Goal: Book appointment/travel/reservation

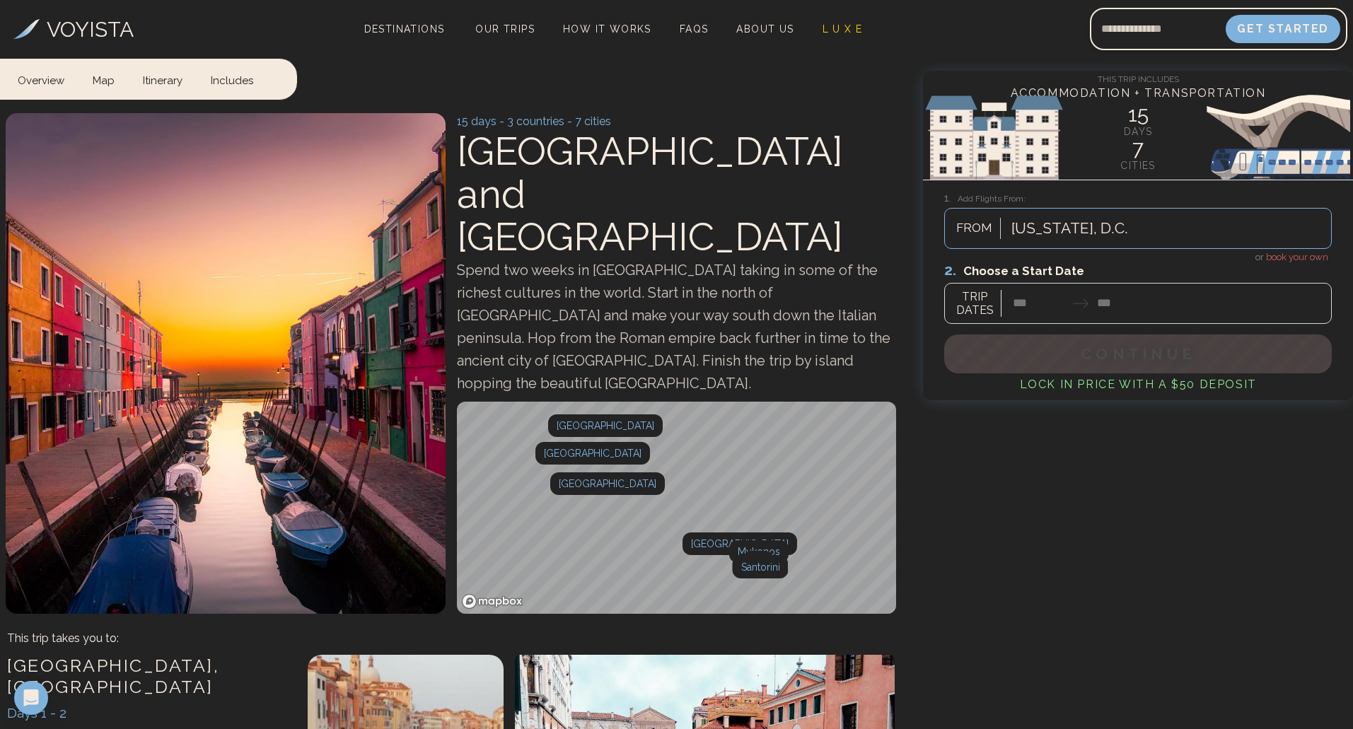
click at [1026, 298] on div at bounding box center [1137, 292] width 387 height 63
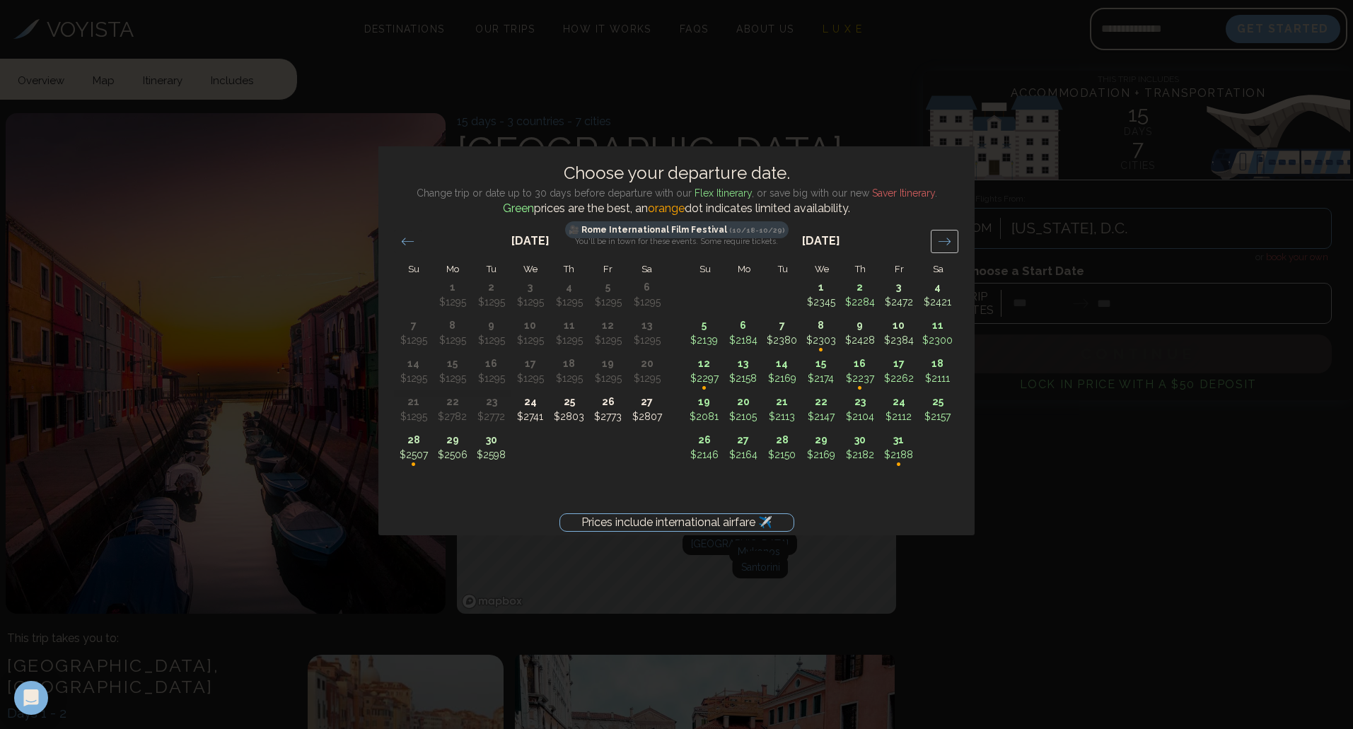
click at [948, 243] on icon "Move forward to switch to the next month." at bounding box center [944, 241] width 12 height 7
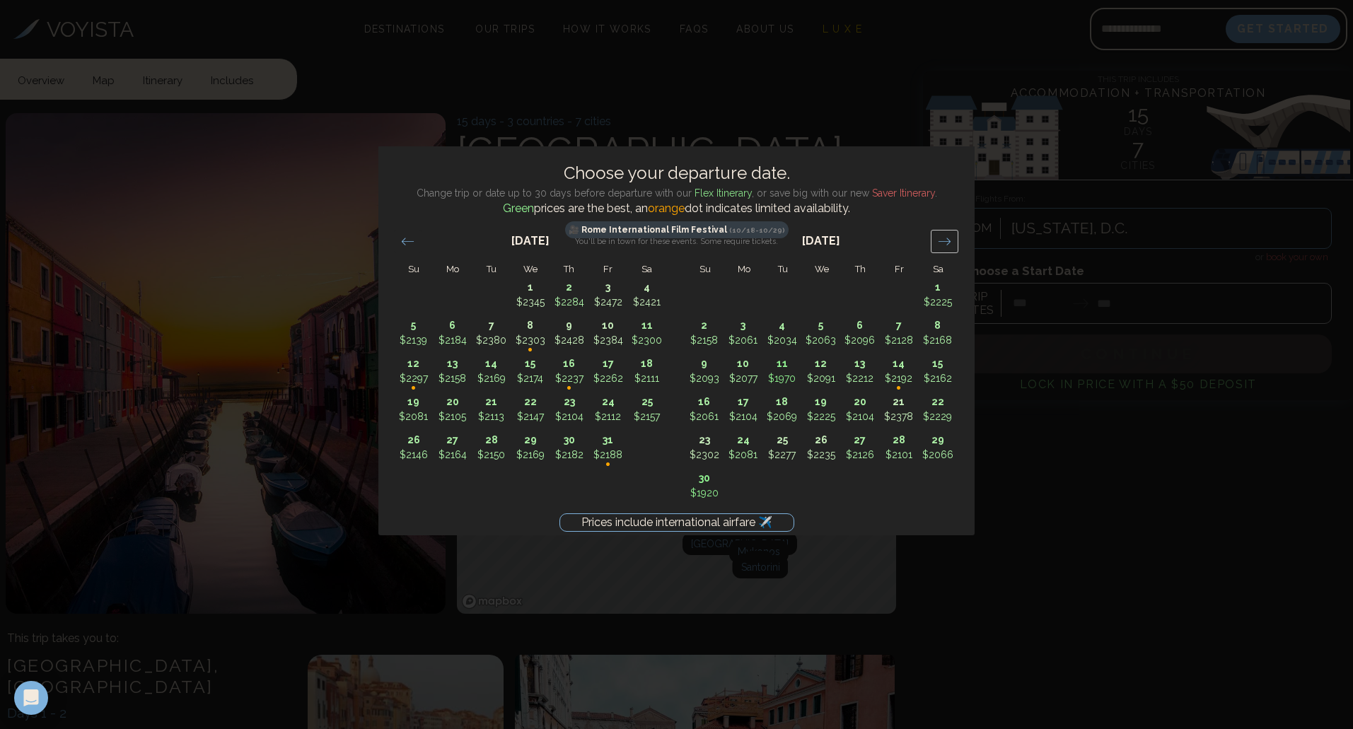
click at [948, 243] on icon "Move forward to switch to the next month." at bounding box center [944, 241] width 12 height 7
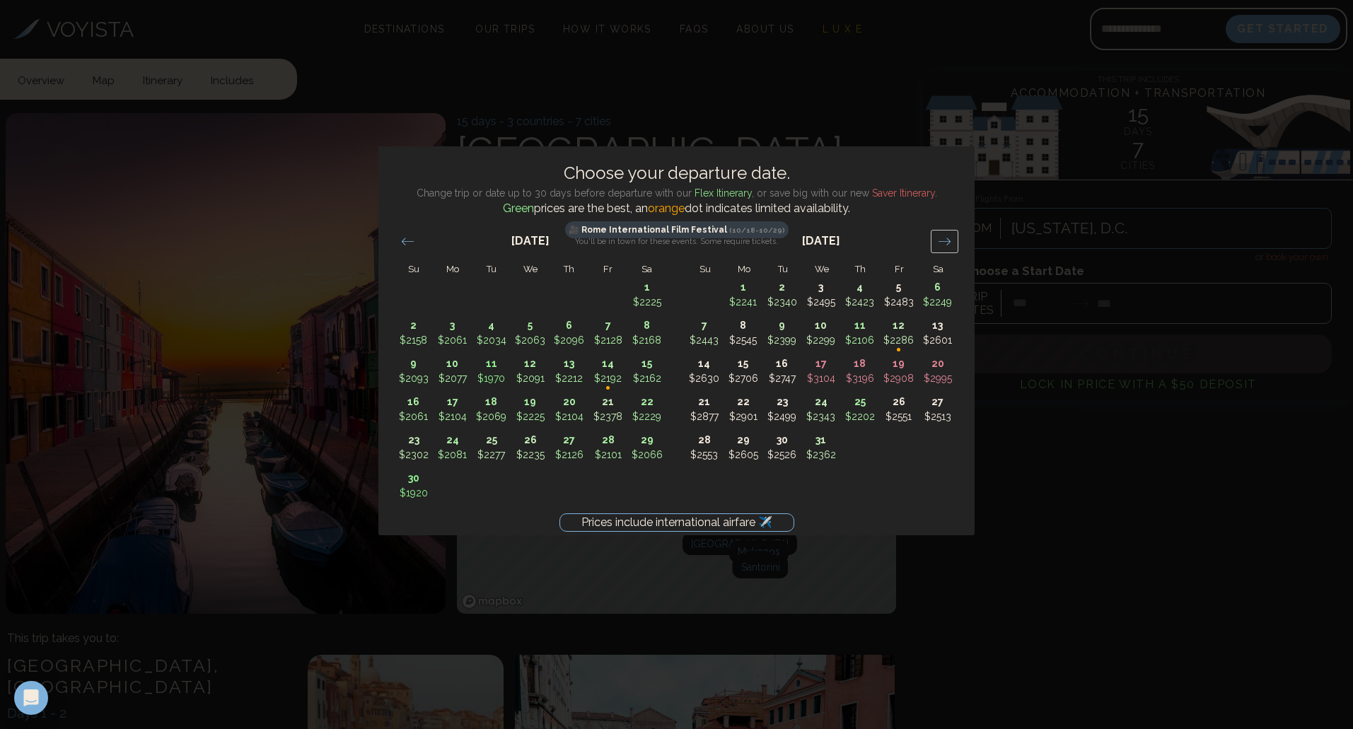
click at [948, 243] on icon "Move forward to switch to the next month." at bounding box center [944, 241] width 12 height 7
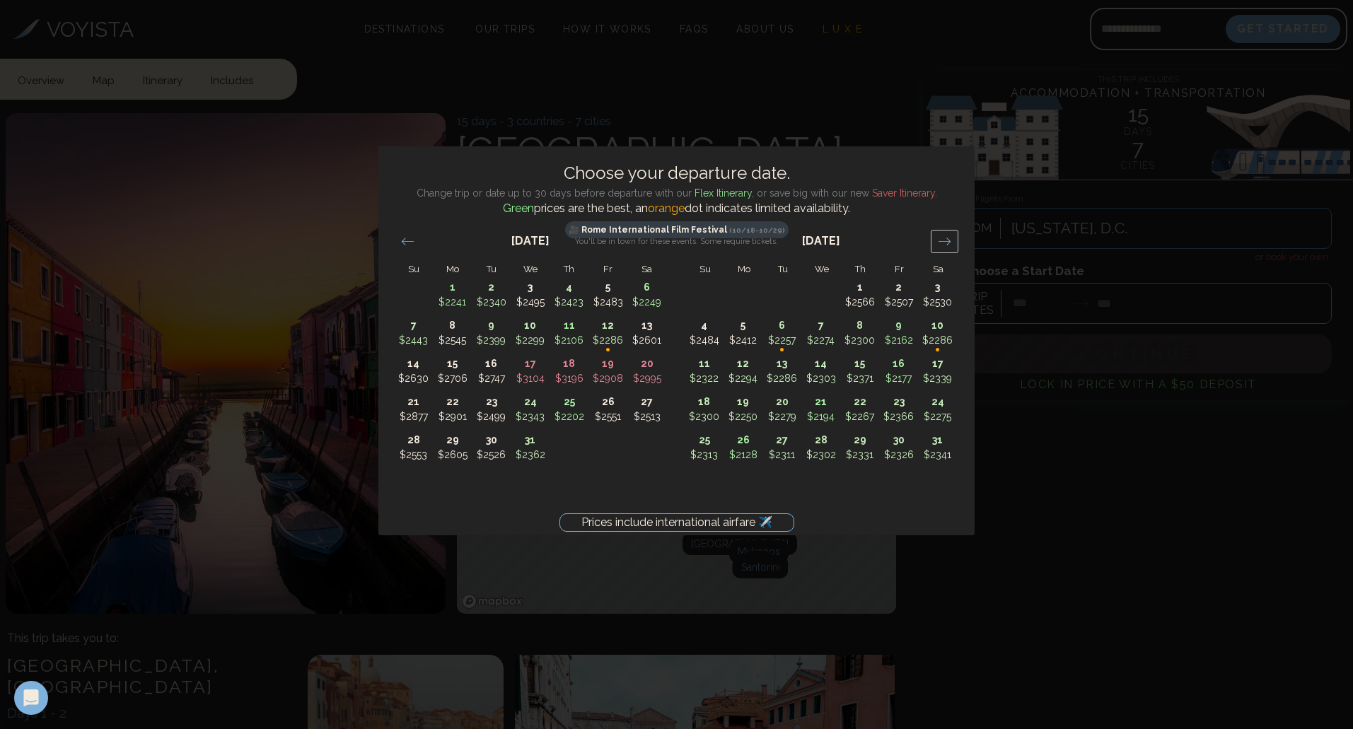
click at [948, 243] on icon "Move forward to switch to the next month." at bounding box center [944, 241] width 12 height 7
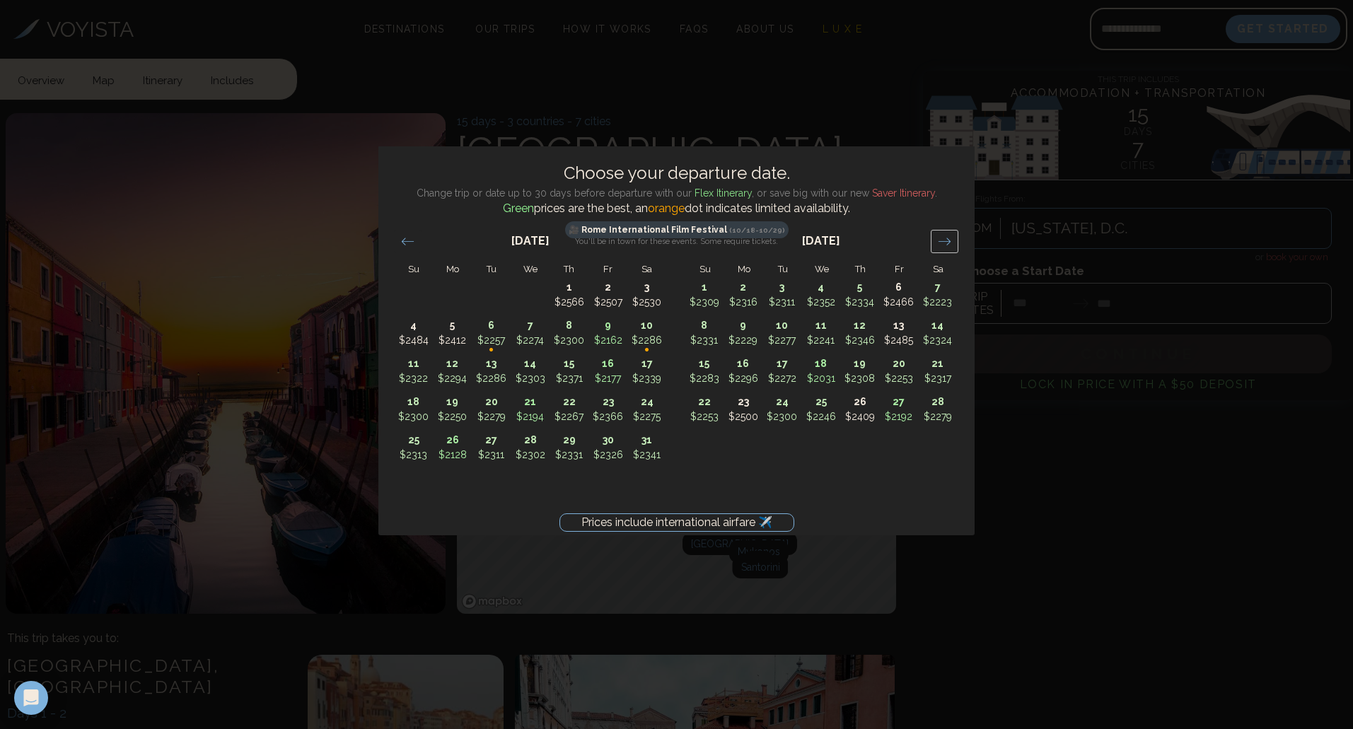
click at [948, 243] on icon "Move forward to switch to the next month." at bounding box center [944, 241] width 12 height 7
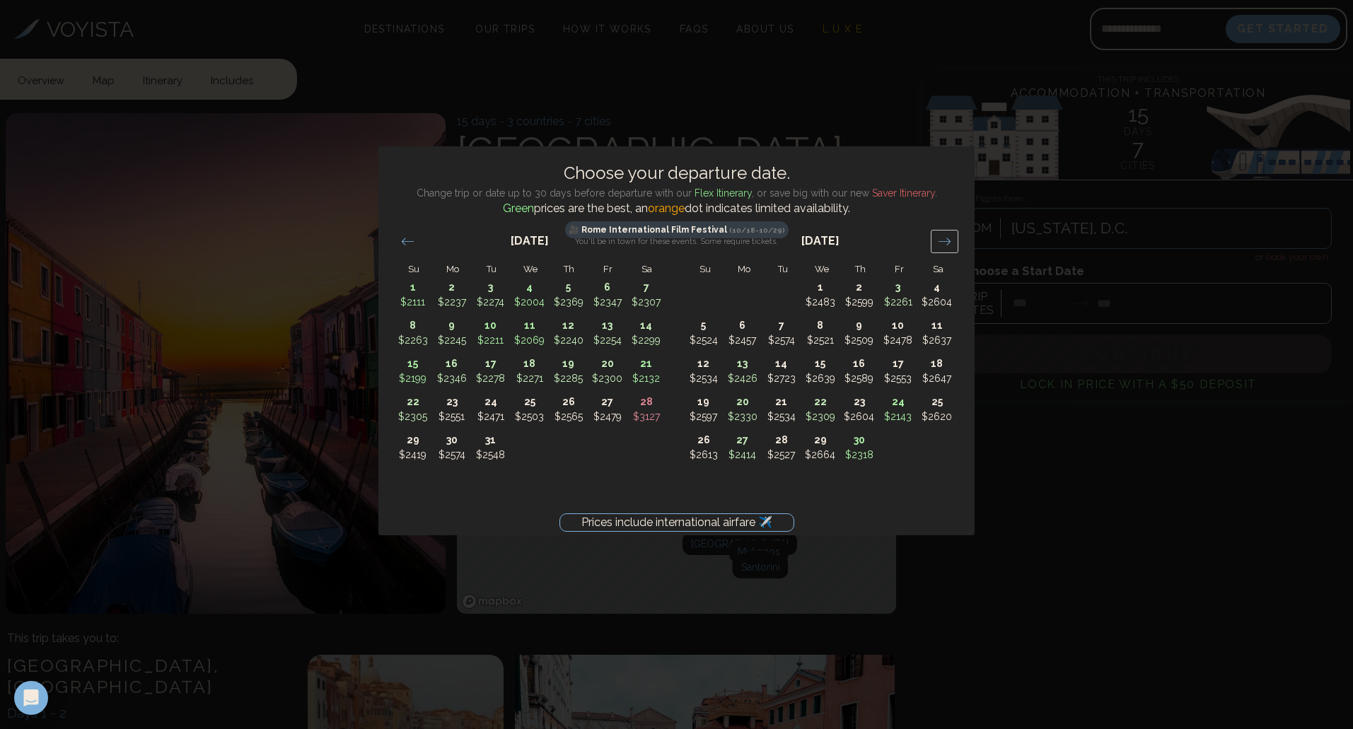
click at [948, 243] on icon "Move forward to switch to the next month." at bounding box center [944, 241] width 12 height 7
click at [949, 243] on icon "Move forward to switch to the next month." at bounding box center [944, 241] width 13 height 13
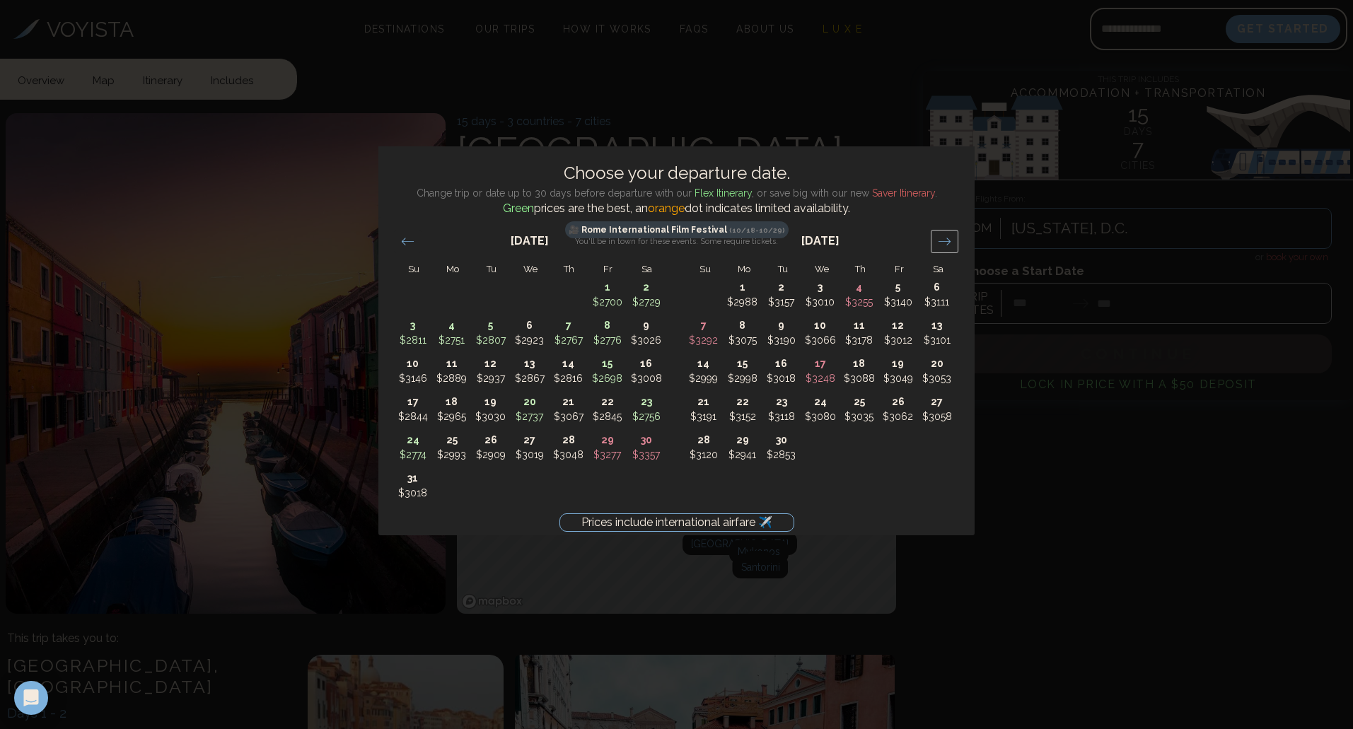
click at [949, 243] on icon "Move forward to switch to the next month." at bounding box center [944, 241] width 13 height 13
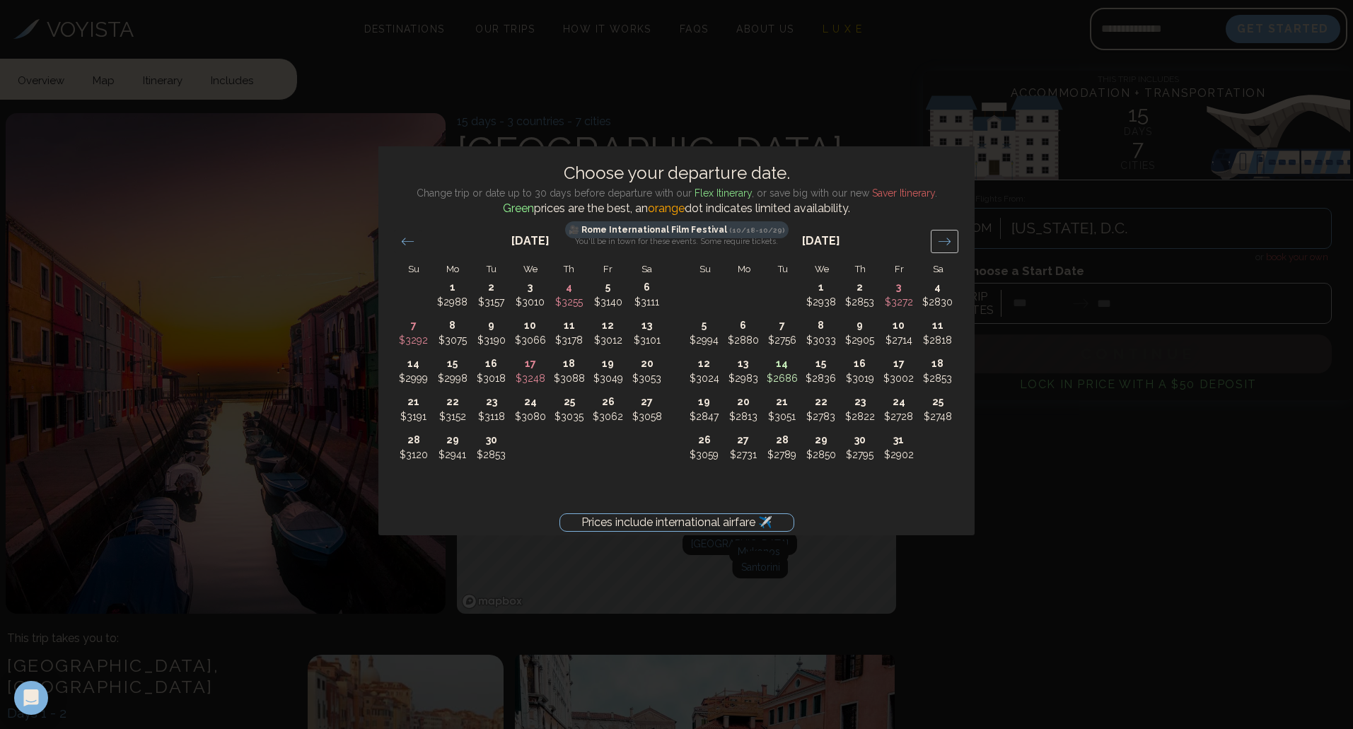
click at [949, 243] on icon "Move forward to switch to the next month." at bounding box center [944, 241] width 13 height 13
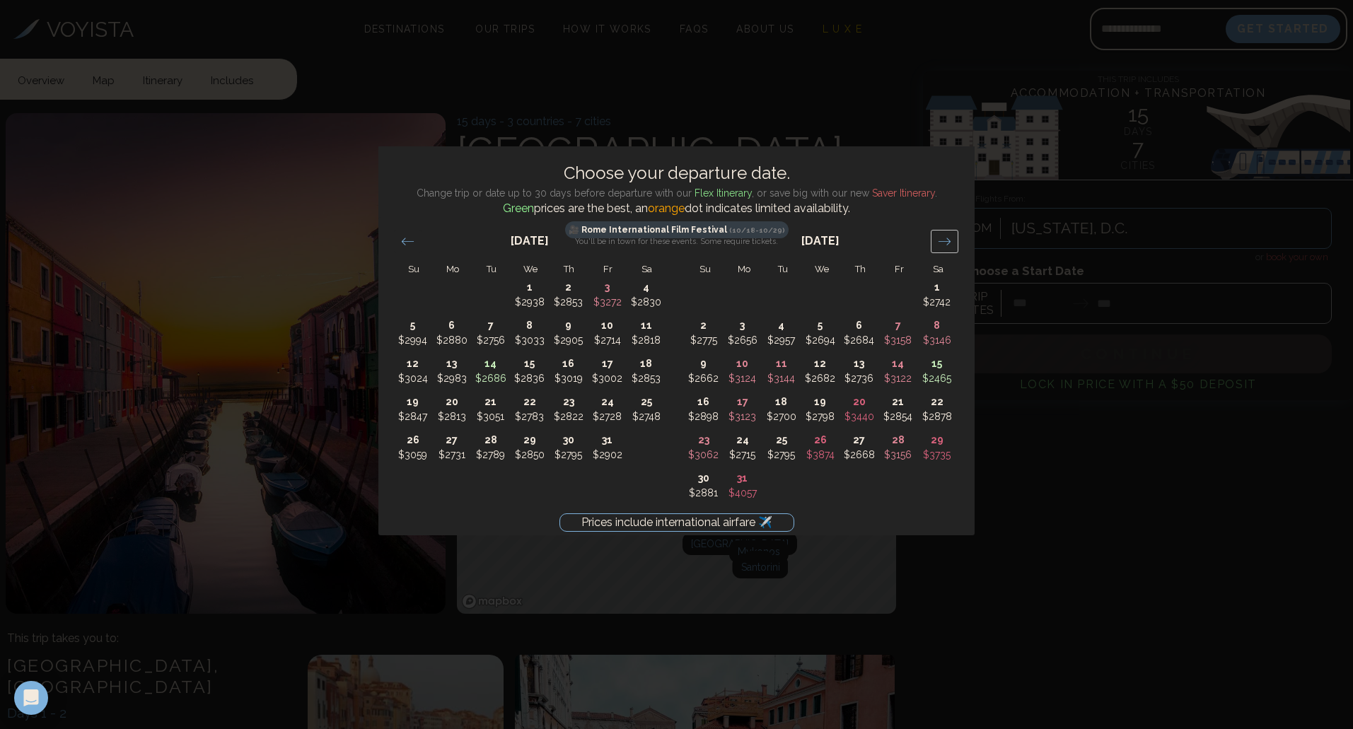
click at [950, 243] on icon "Move forward to switch to the next month." at bounding box center [944, 241] width 13 height 13
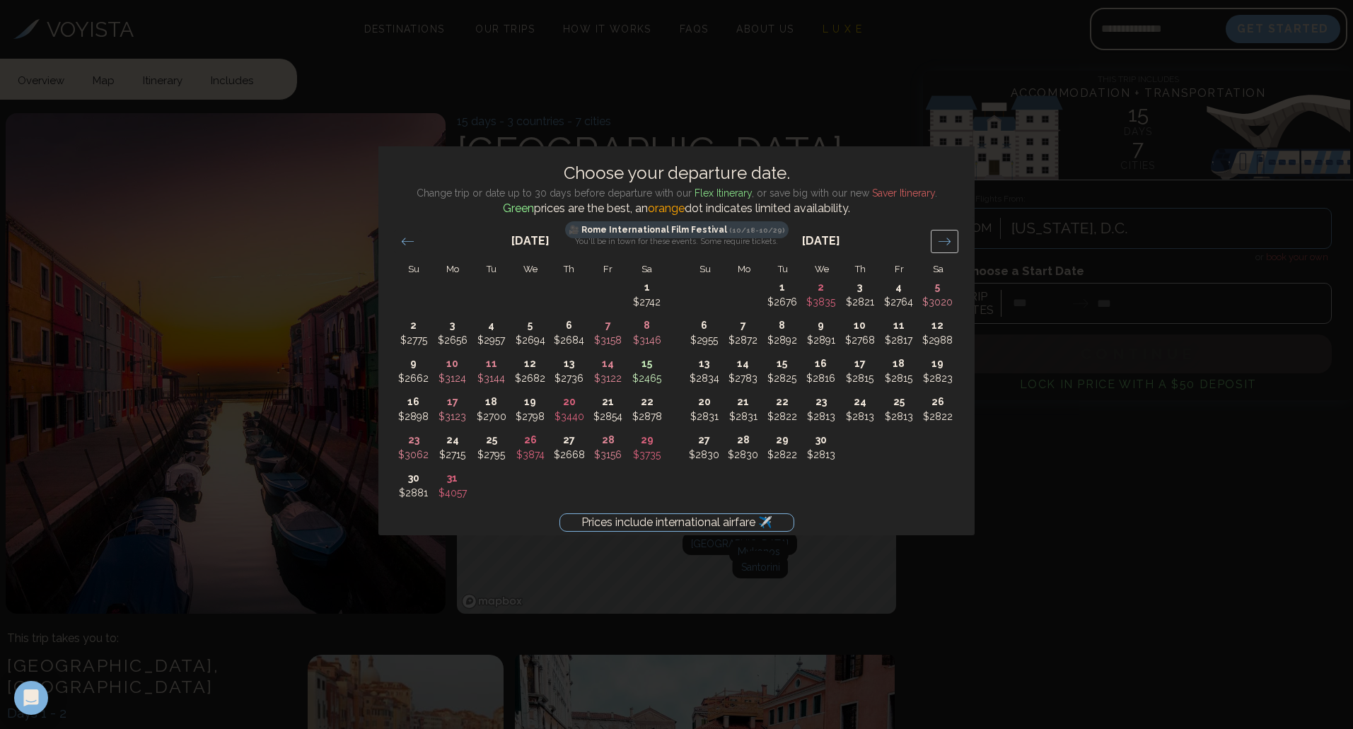
click at [950, 243] on icon "Move forward to switch to the next month." at bounding box center [944, 241] width 13 height 13
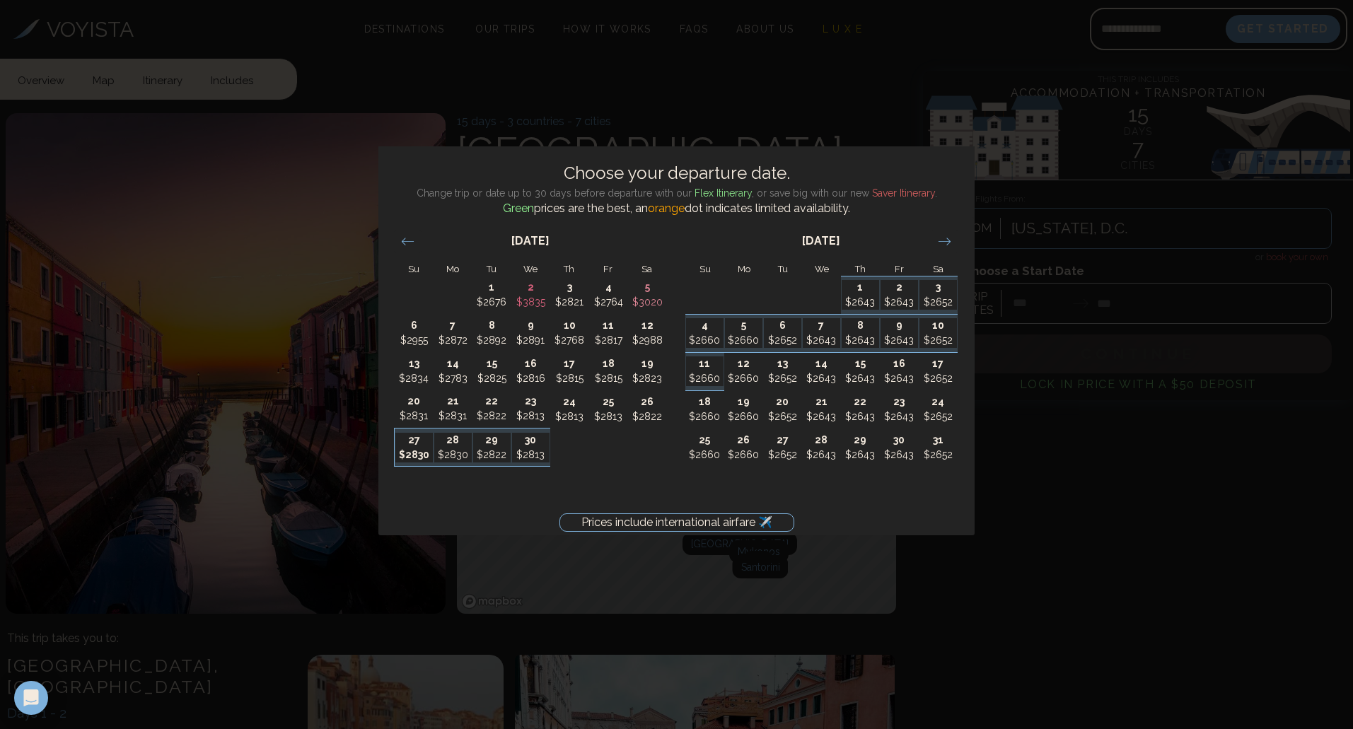
click at [414, 448] on p "$2830" at bounding box center [413, 455] width 37 height 15
type input "********"
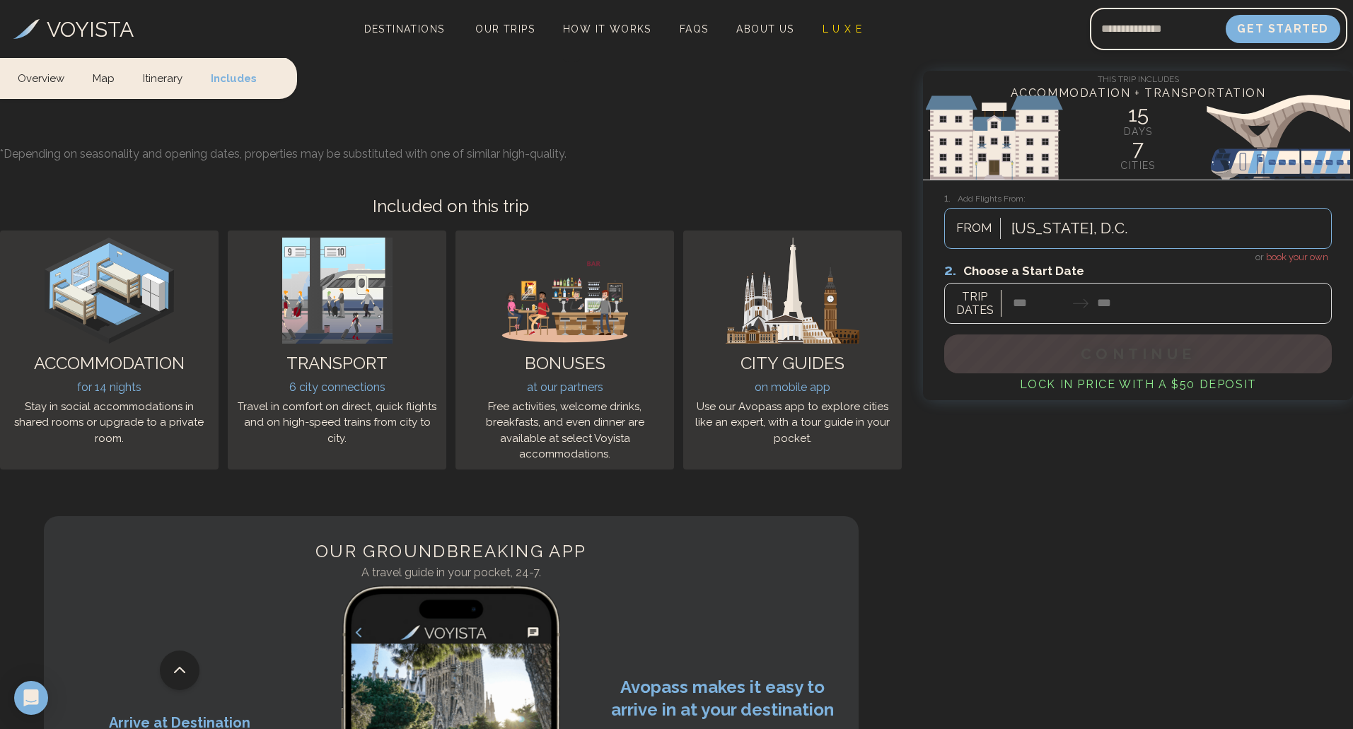
scroll to position [7070, 0]
